Goal: Find specific page/section: Find specific page/section

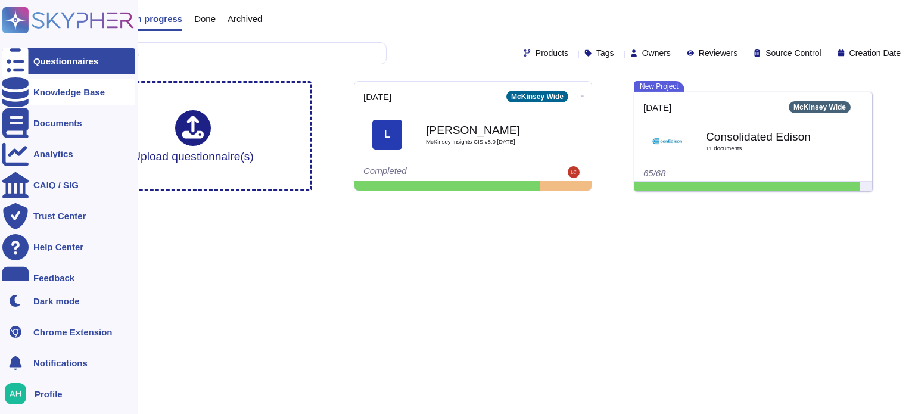
click at [20, 92] on icon at bounding box center [15, 92] width 26 height 30
